Goal: Task Accomplishment & Management: Complete application form

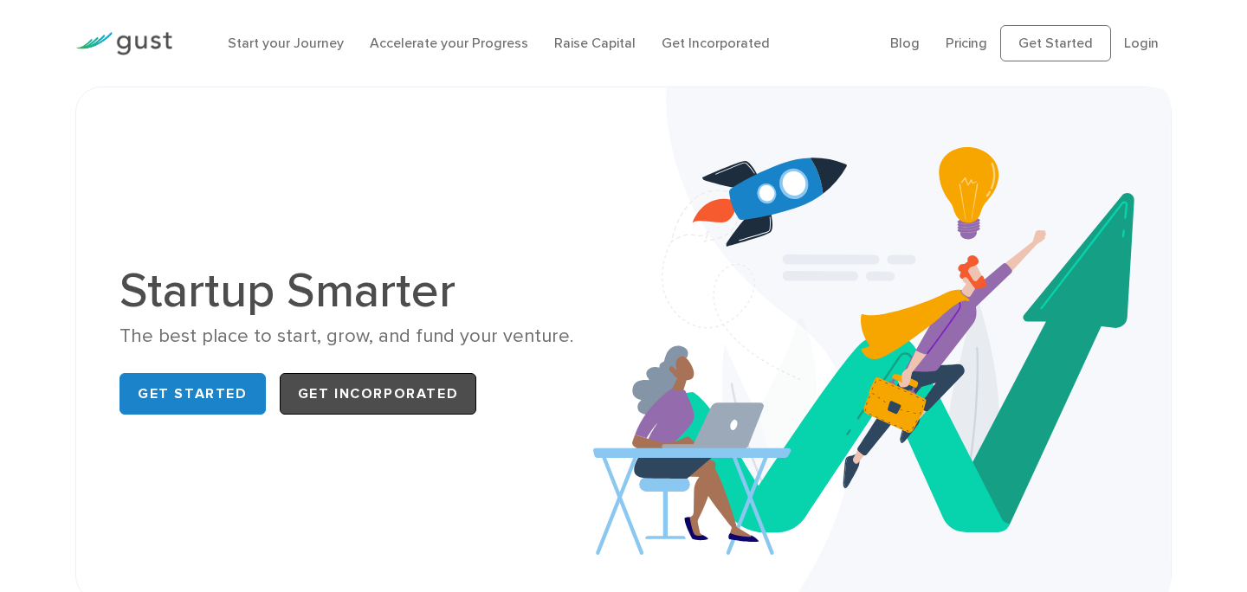
click at [391, 403] on link "Get Incorporated" at bounding box center [378, 394] width 197 height 42
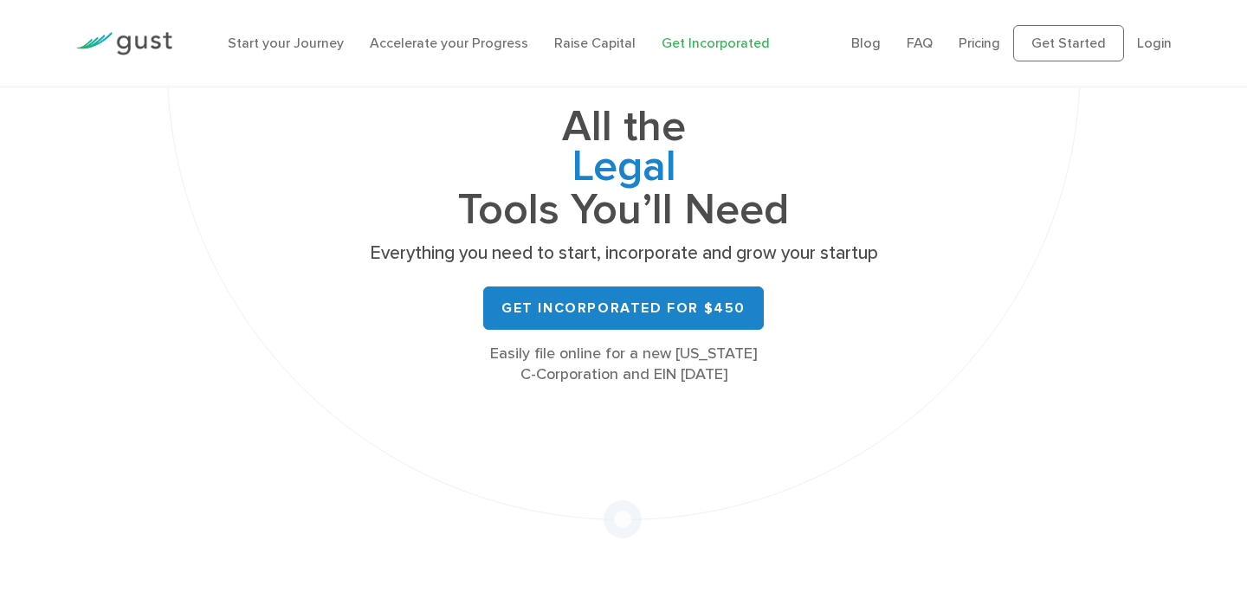
scroll to position [168, 0]
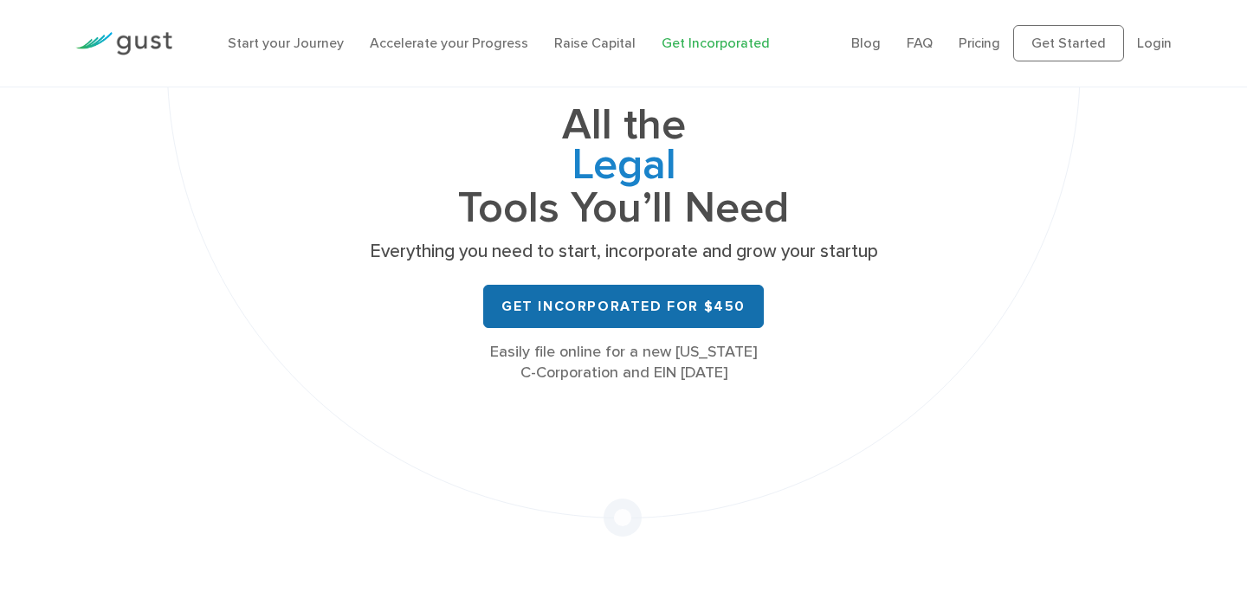
click at [653, 307] on link "Get Incorporated for $450" at bounding box center [623, 306] width 281 height 43
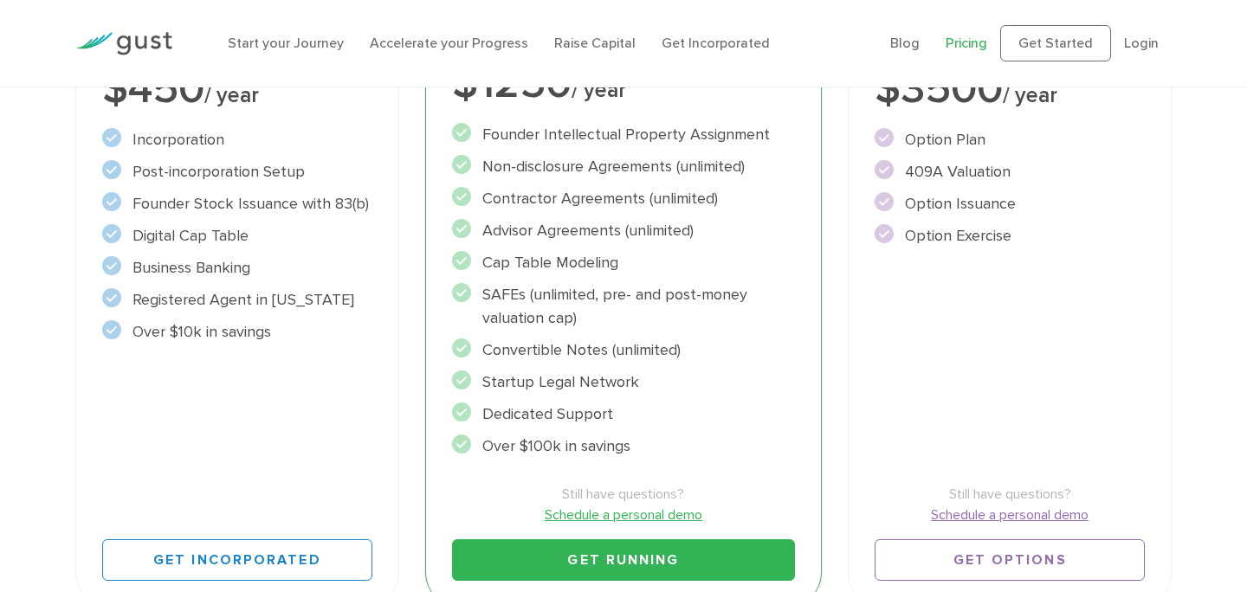
scroll to position [495, 0]
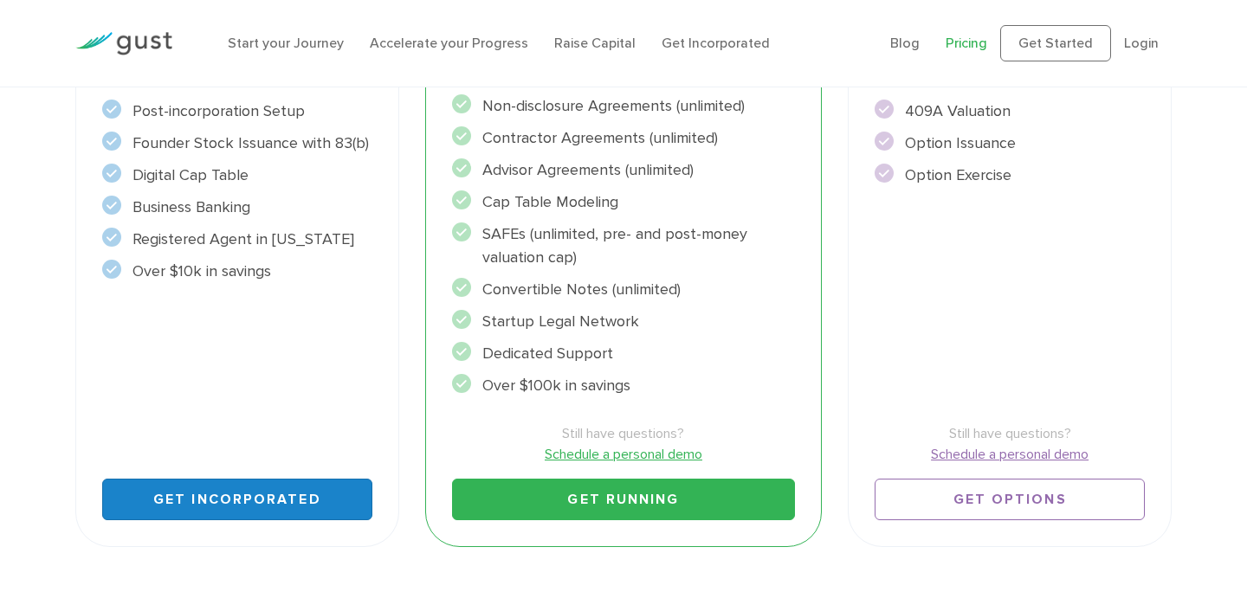
click at [288, 506] on link "Get Incorporated" at bounding box center [237, 500] width 270 height 42
